Goal: Transaction & Acquisition: Subscribe to service/newsletter

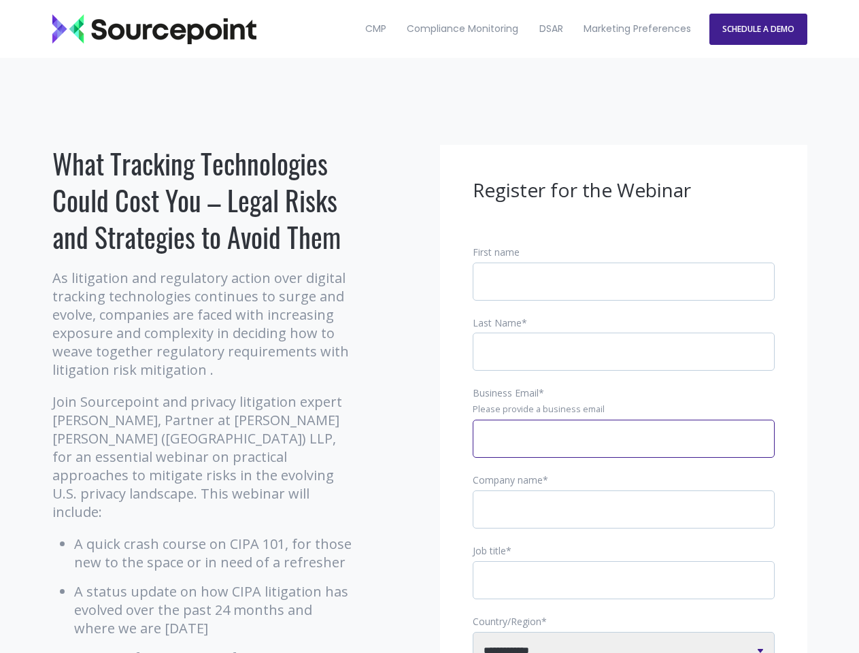
click at [624, 450] on input "Business Email *" at bounding box center [624, 439] width 302 height 38
